Goal: Information Seeking & Learning: Understand process/instructions

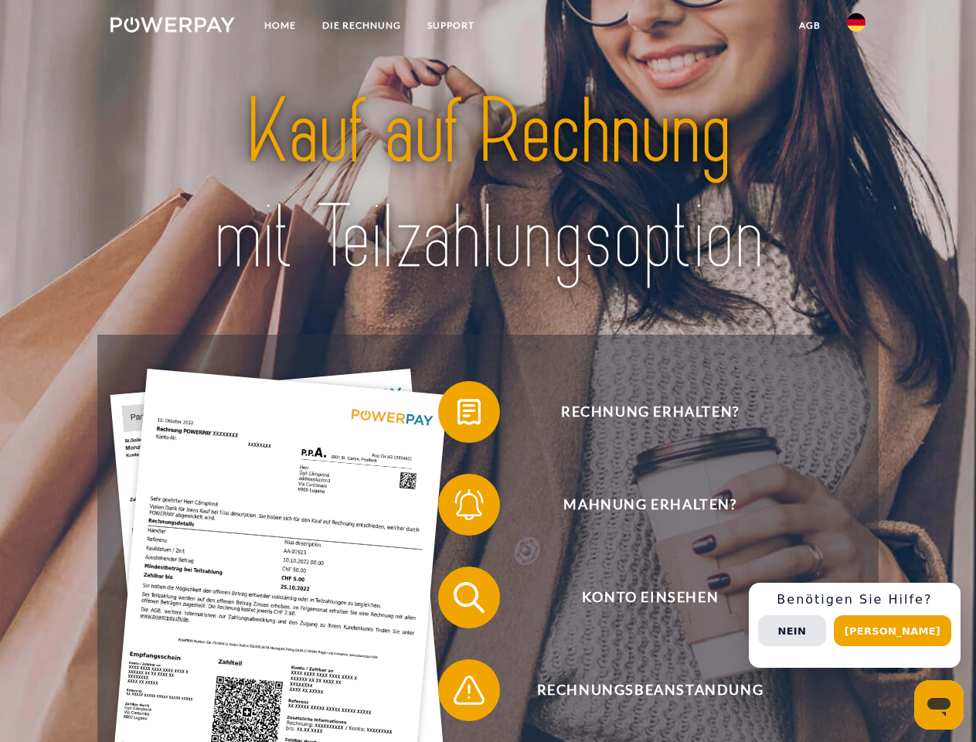
click at [172, 27] on img at bounding box center [173, 24] width 124 height 15
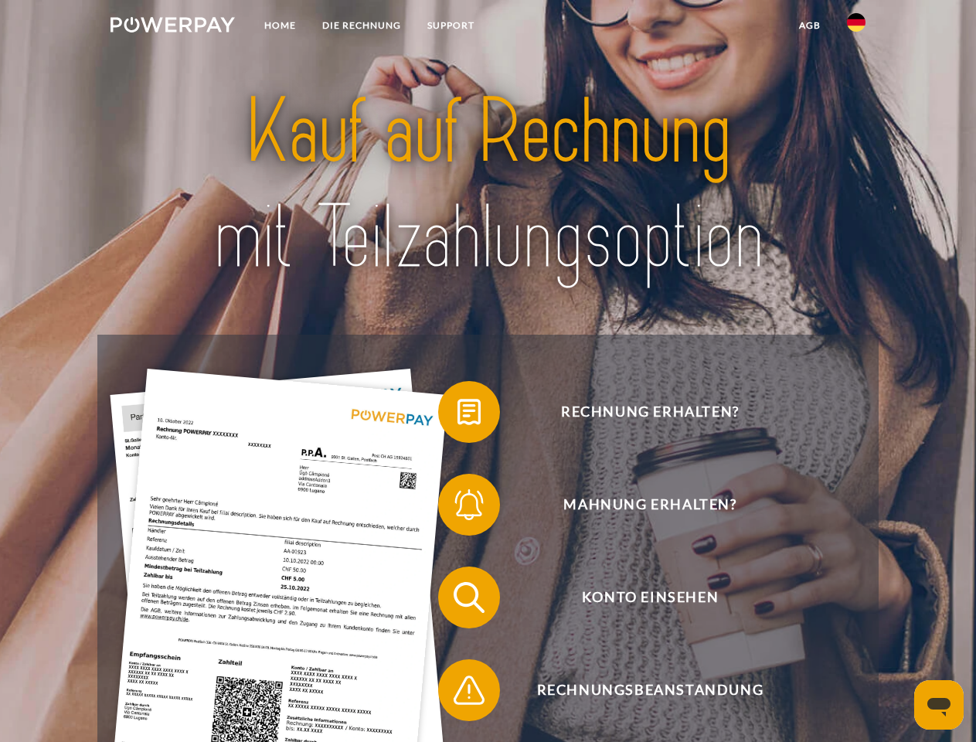
click at [856, 27] on img at bounding box center [856, 22] width 19 height 19
click at [809, 26] on link "agb" at bounding box center [810, 26] width 48 height 28
click at [458, 415] on span at bounding box center [445, 411] width 77 height 77
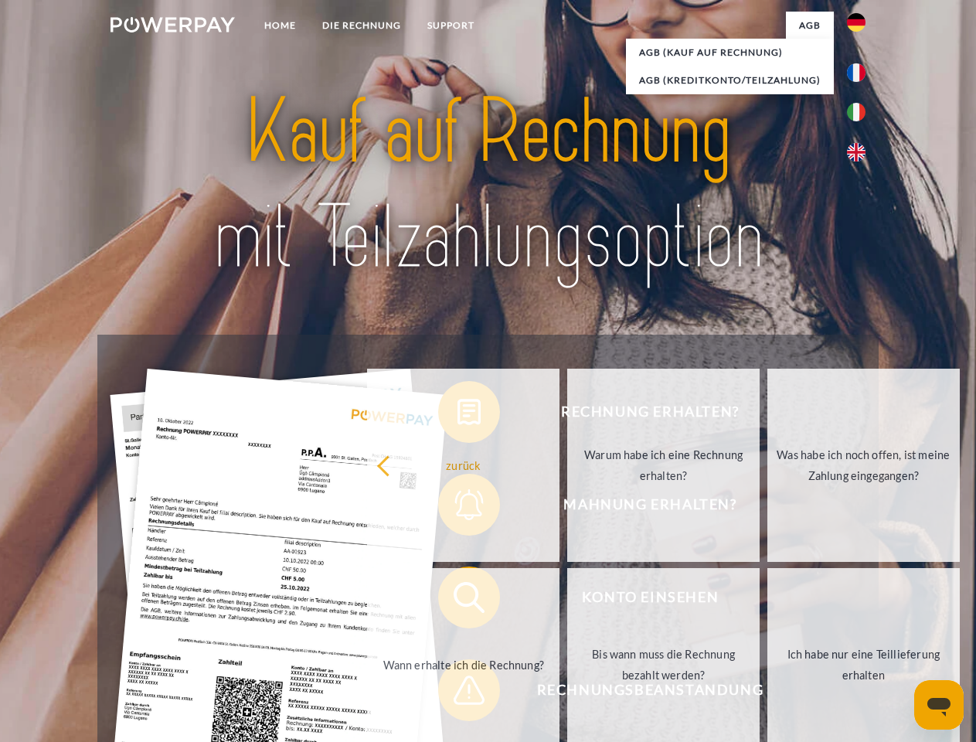
click at [458, 508] on div "Rechnung erhalten? Mahnung erhalten? Konto einsehen" at bounding box center [487, 644] width 781 height 618
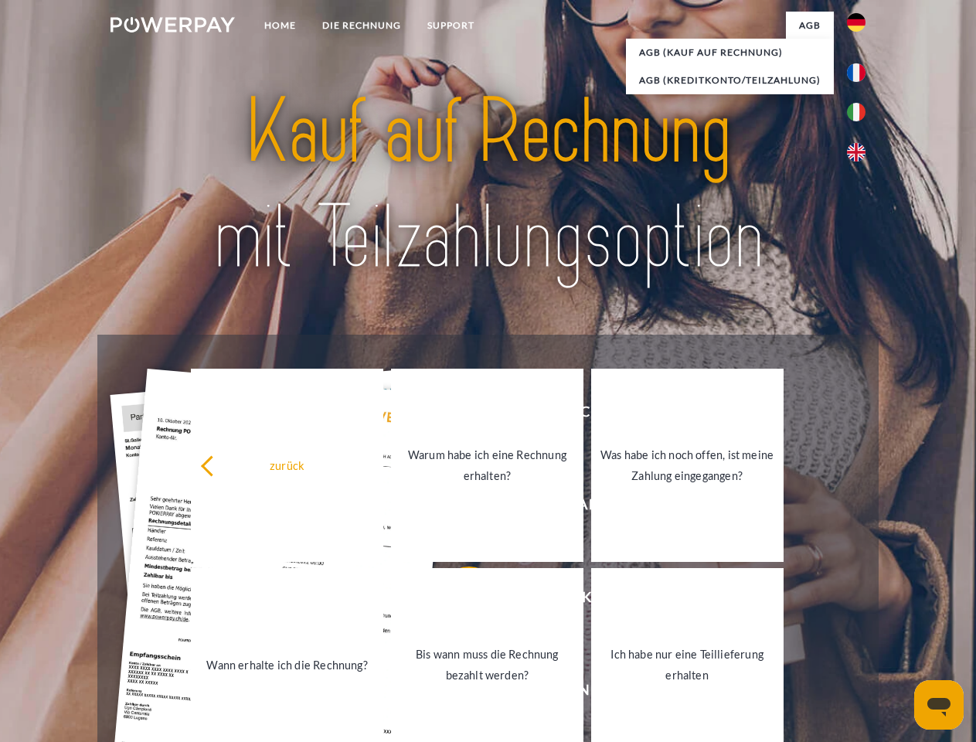
click at [458, 600] on link "Bis wann muss die Rechnung bezahlt werden?" at bounding box center [487, 664] width 192 height 193
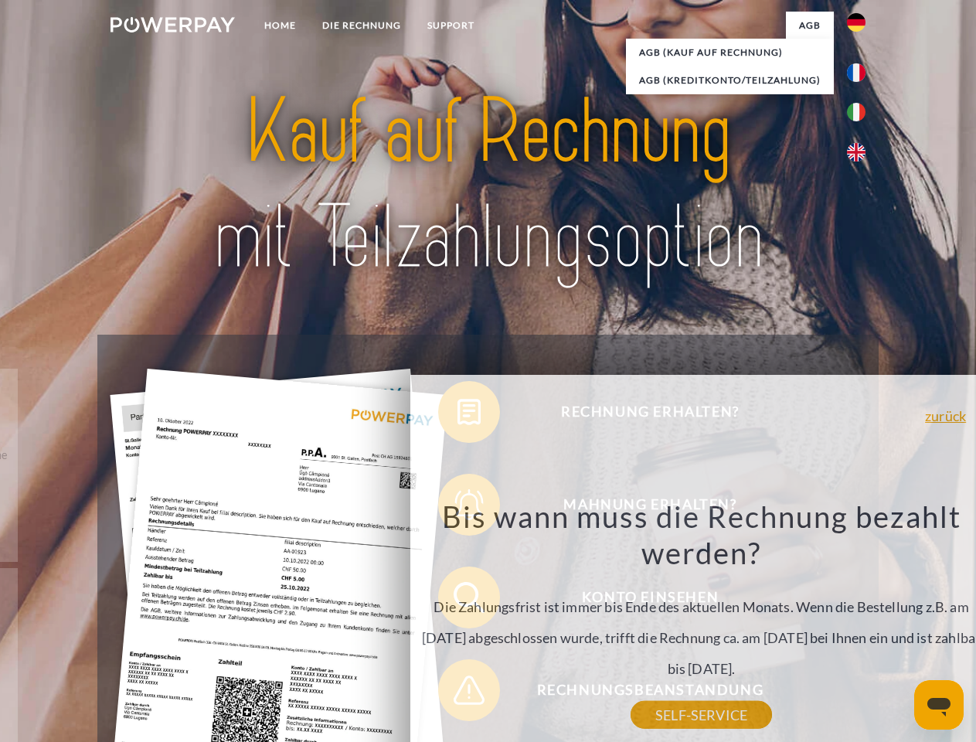
click at [458, 693] on div "Rechnung erhalten? Mahnung erhalten? Konto einsehen" at bounding box center [487, 644] width 781 height 618
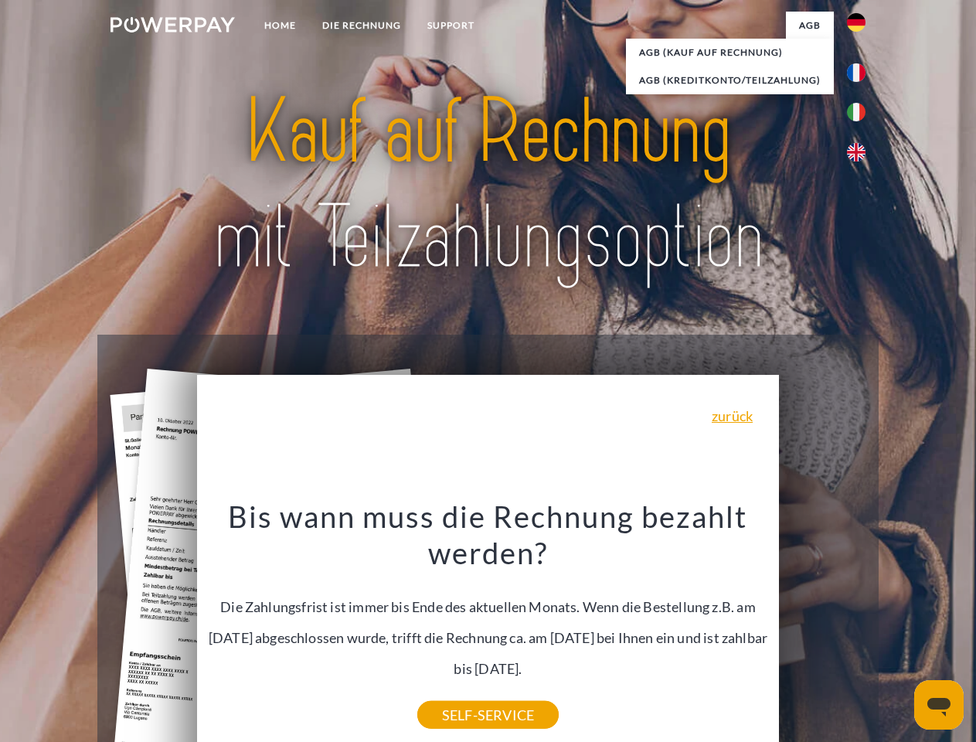
click at [860, 625] on div "Rechnung erhalten? Mahnung erhalten? Konto einsehen" at bounding box center [487, 644] width 781 height 618
click at [822, 628] on span "Konto einsehen" at bounding box center [650, 597] width 379 height 62
click at [898, 631] on header "Home DIE RECHNUNG SUPPORT" at bounding box center [488, 533] width 976 height 1067
